Goal: Transaction & Acquisition: Book appointment/travel/reservation

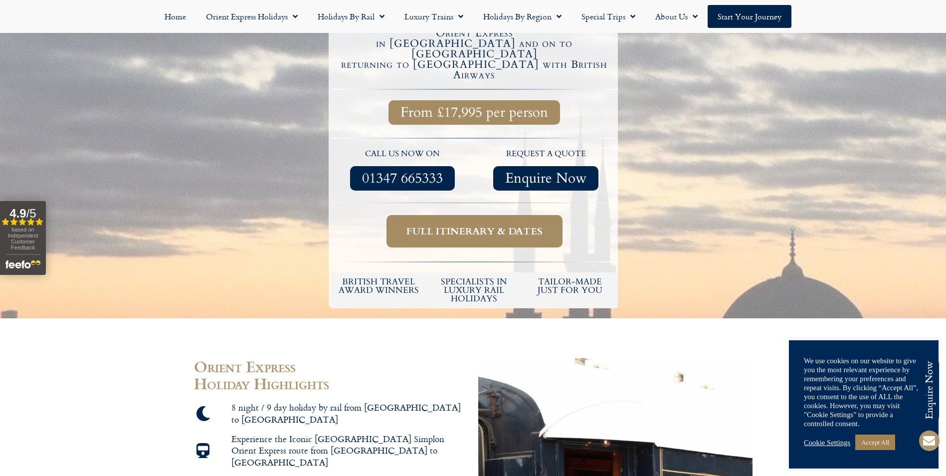
scroll to position [349, 0]
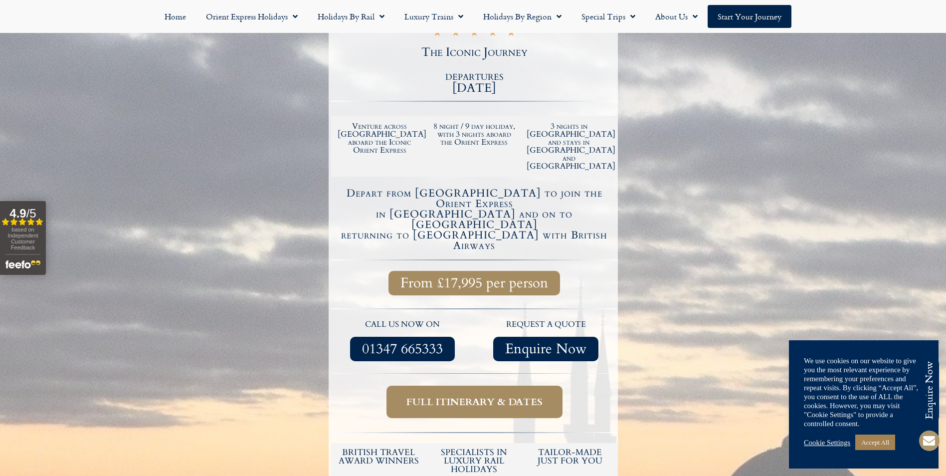
scroll to position [249, 0]
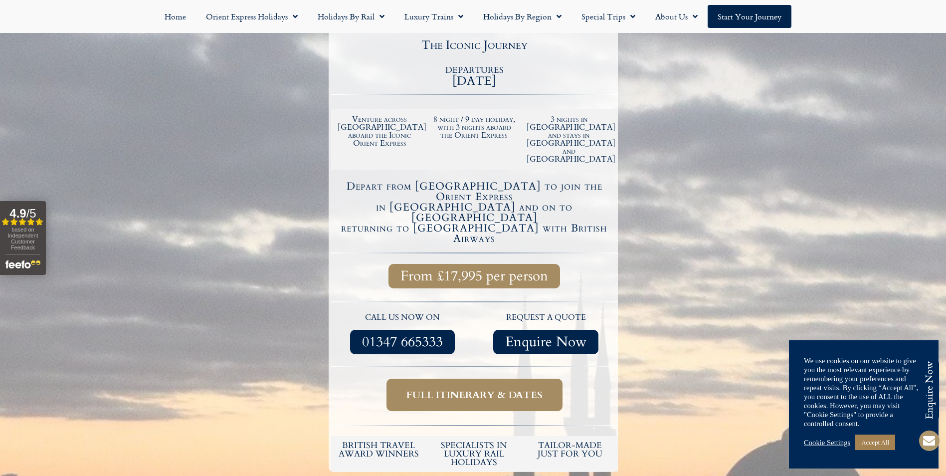
click at [494, 389] on span "Full itinerary & dates" at bounding box center [475, 395] width 136 height 12
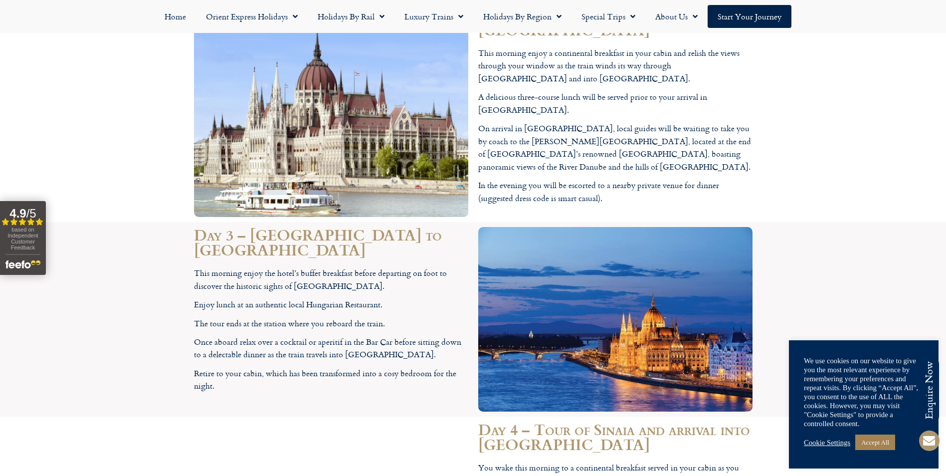
scroll to position [2801, 0]
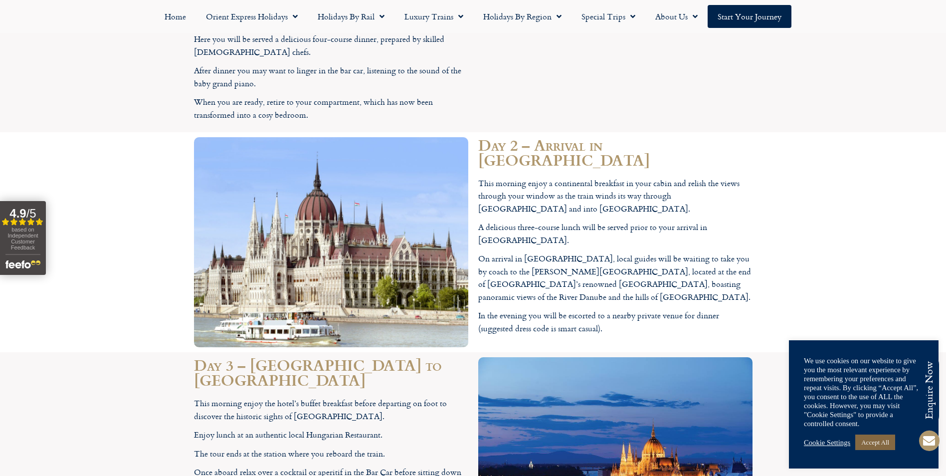
click at [874, 439] on link "Accept All" at bounding box center [876, 442] width 40 height 15
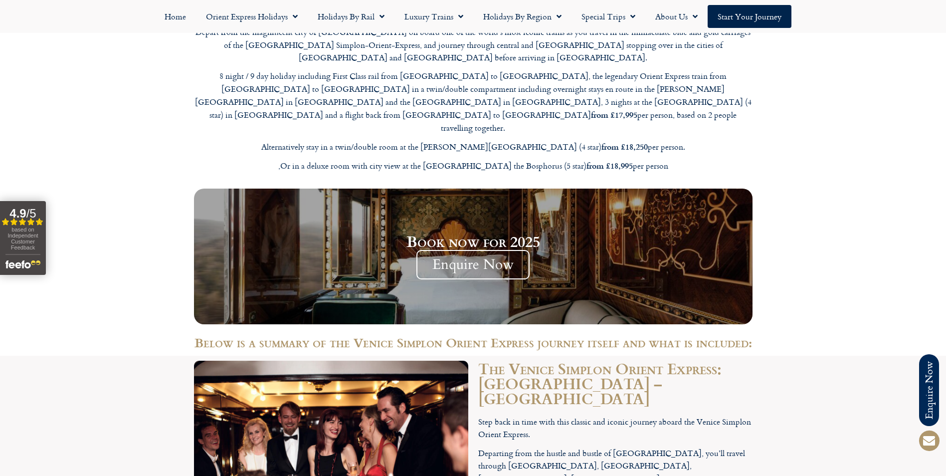
scroll to position [1404, 0]
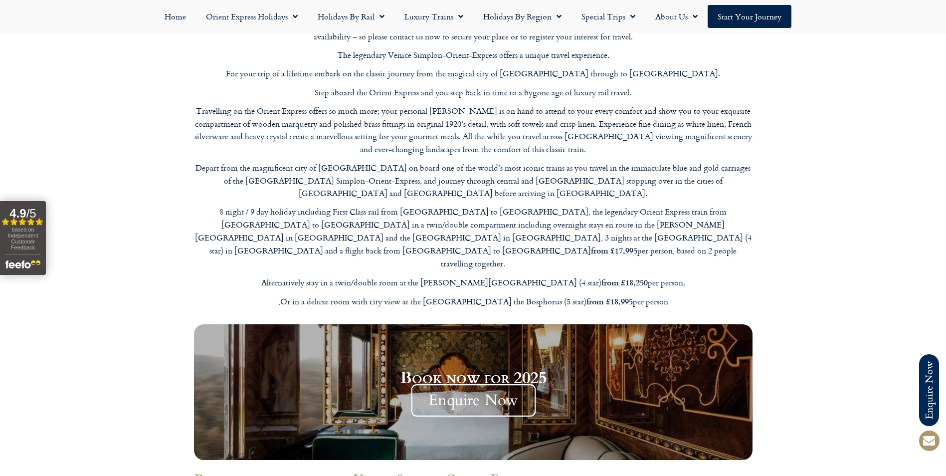
click at [452, 384] on span "Enquire Now" at bounding box center [473, 400] width 125 height 32
